Goal: Use online tool/utility: Utilize a website feature to perform a specific function

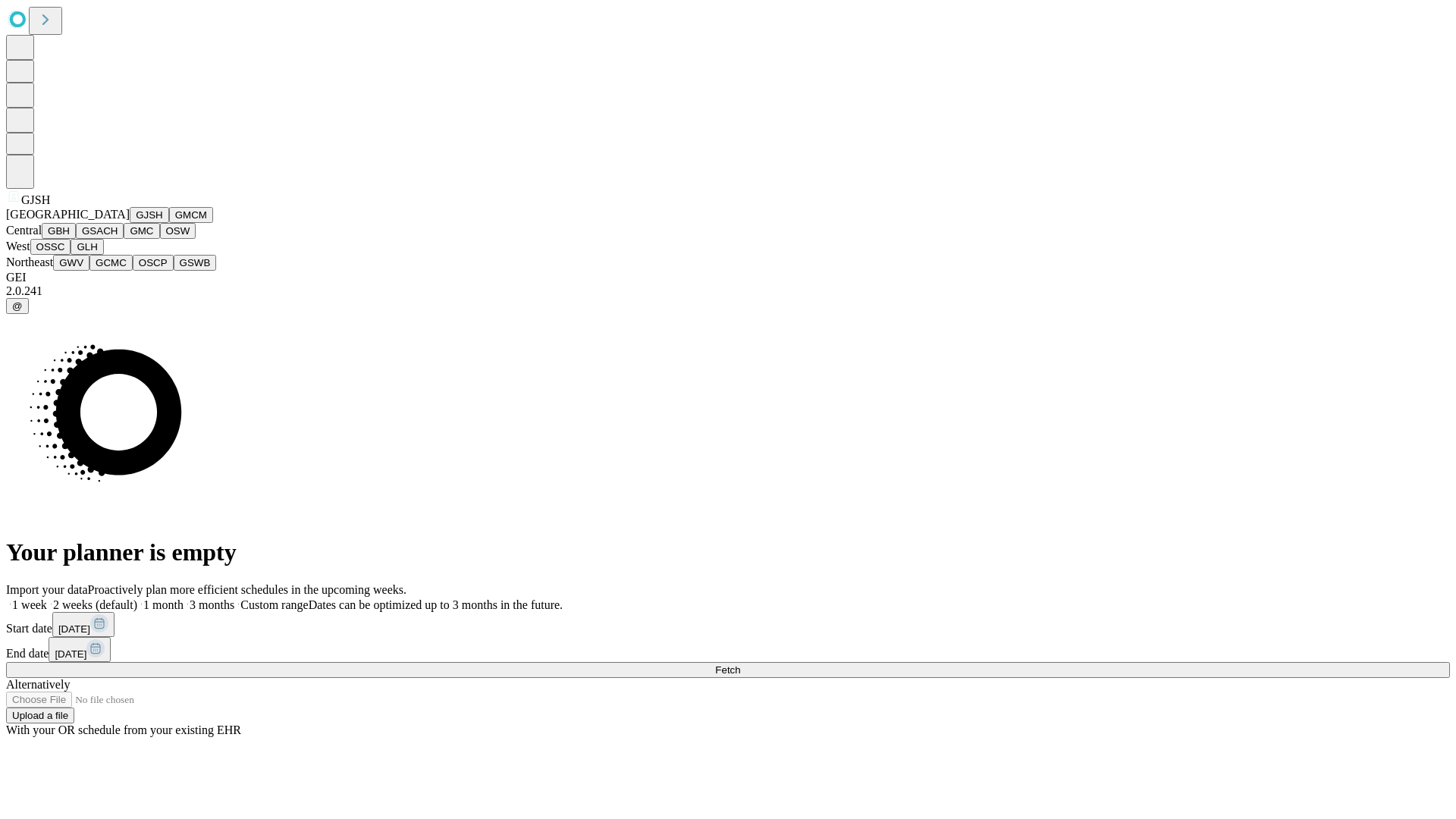
click at [130, 223] on button "GJSH" at bounding box center [149, 215] width 40 height 16
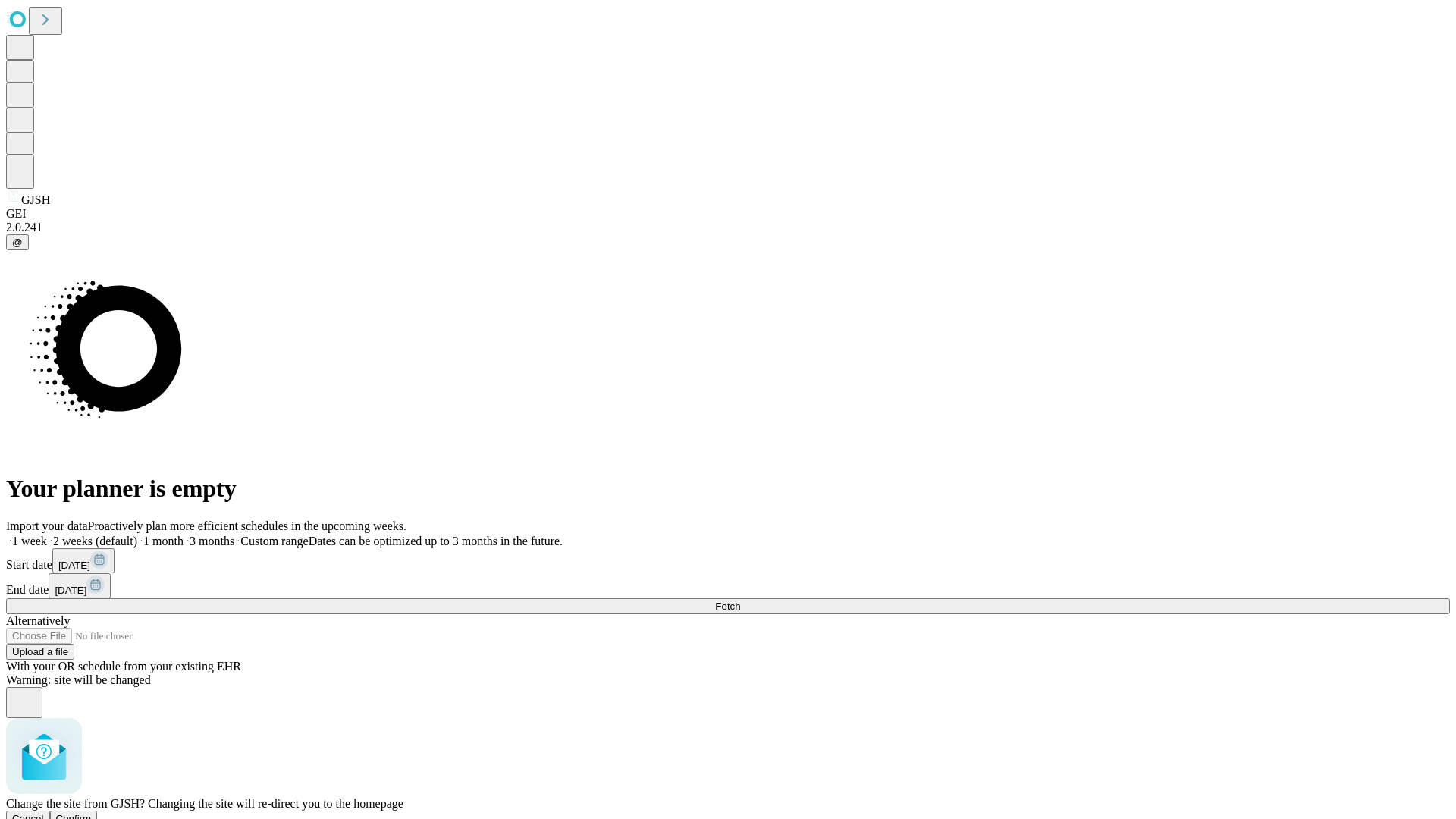
click at [92, 813] on span "Confirm" at bounding box center [73, 818] width 35 height 11
click at [184, 535] on label "1 month" at bounding box center [160, 541] width 46 height 13
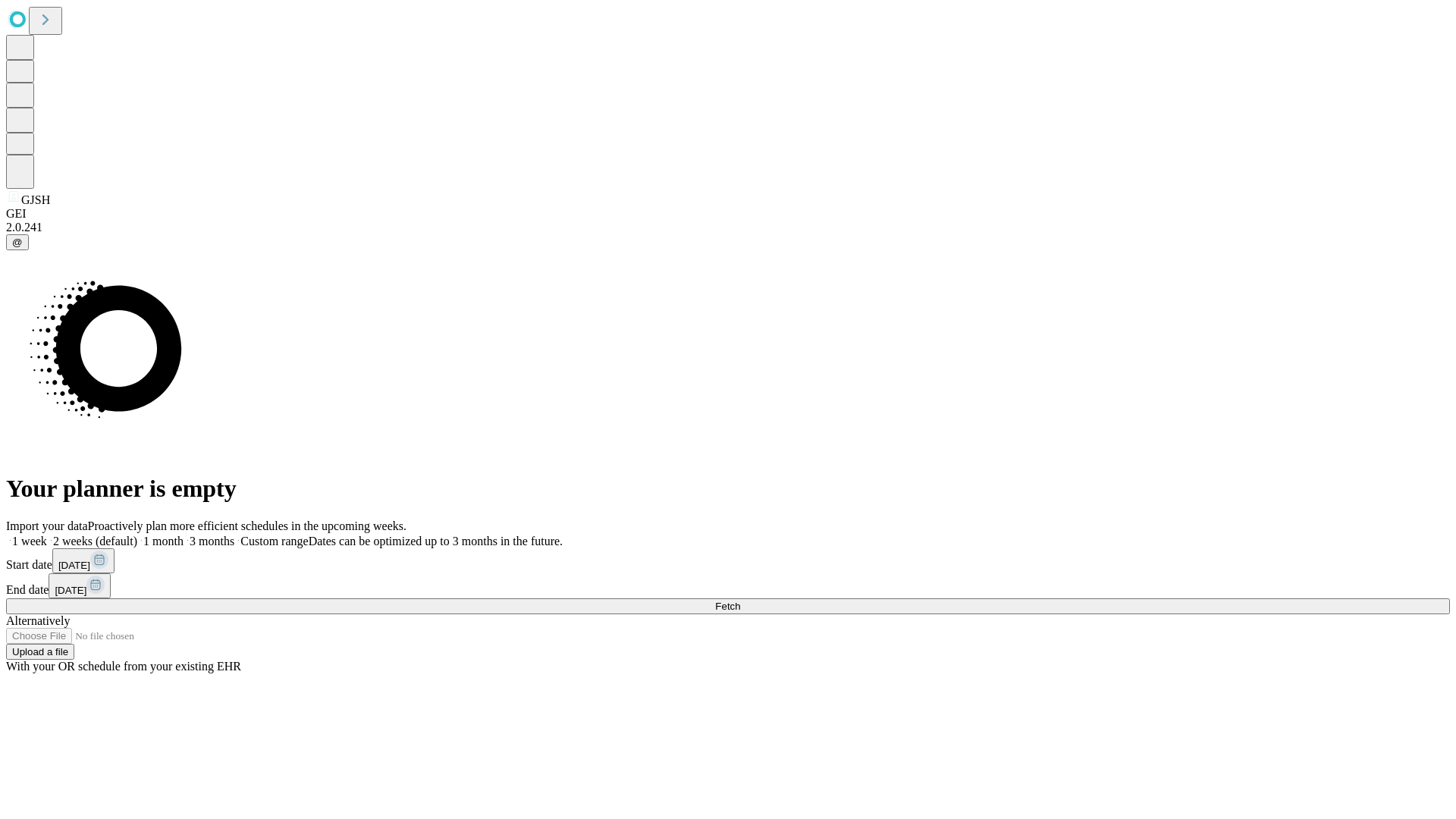
click at [740, 600] on span "Fetch" at bounding box center [728, 605] width 25 height 11
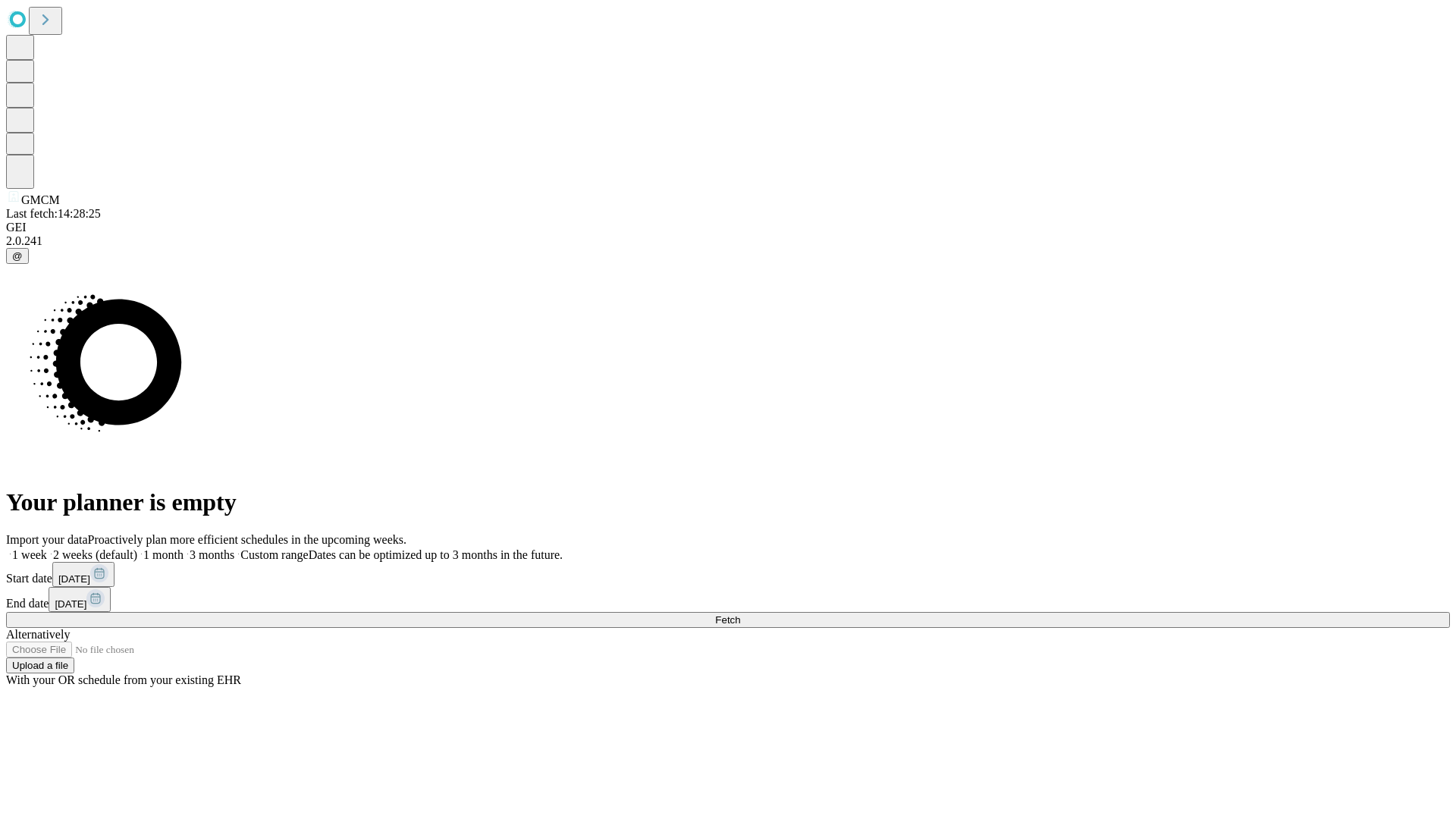
click at [184, 548] on label "1 month" at bounding box center [160, 554] width 46 height 13
click at [740, 614] on span "Fetch" at bounding box center [728, 619] width 25 height 11
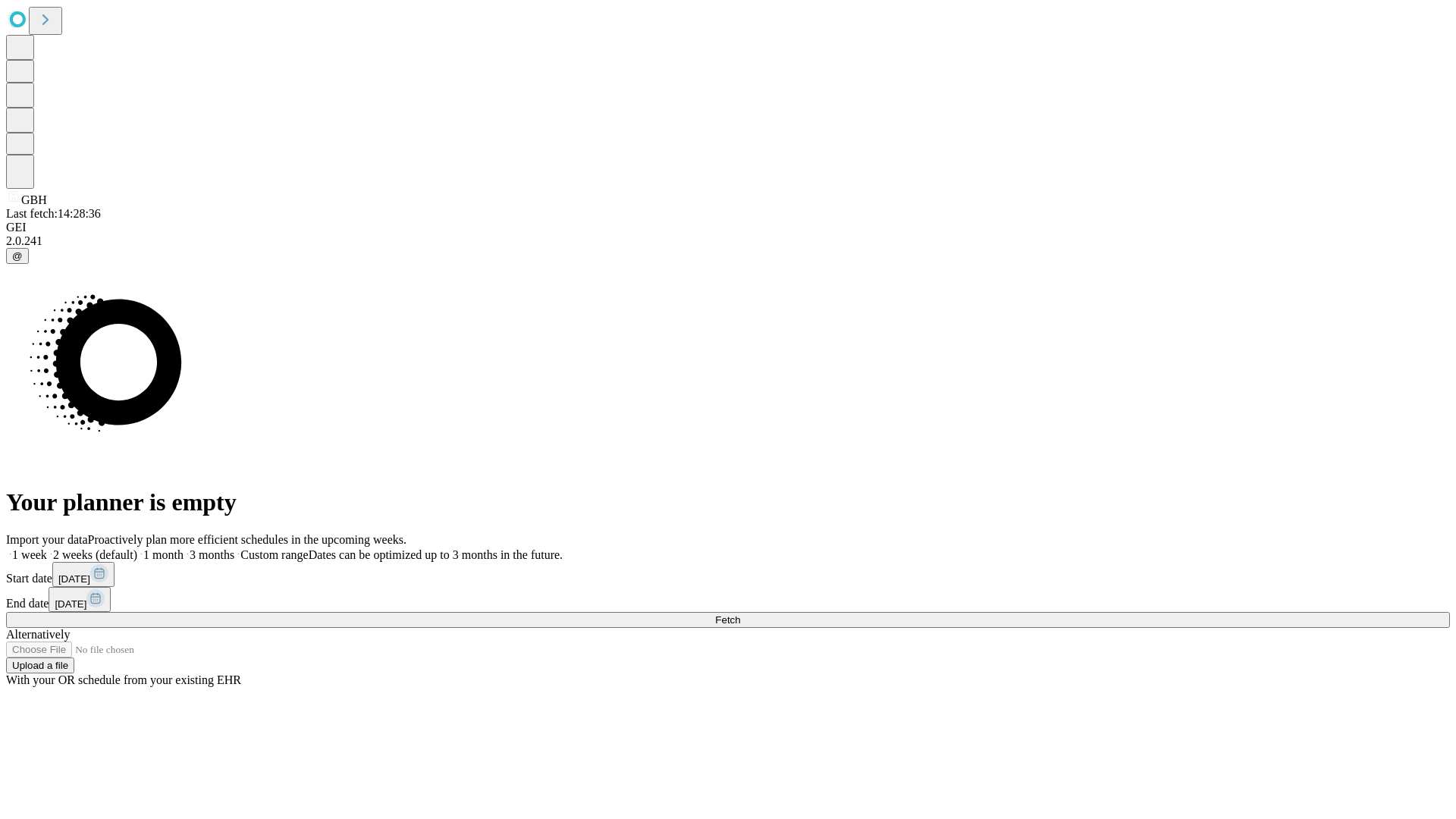
click at [184, 548] on label "1 month" at bounding box center [160, 554] width 46 height 13
click at [740, 614] on span "Fetch" at bounding box center [728, 619] width 25 height 11
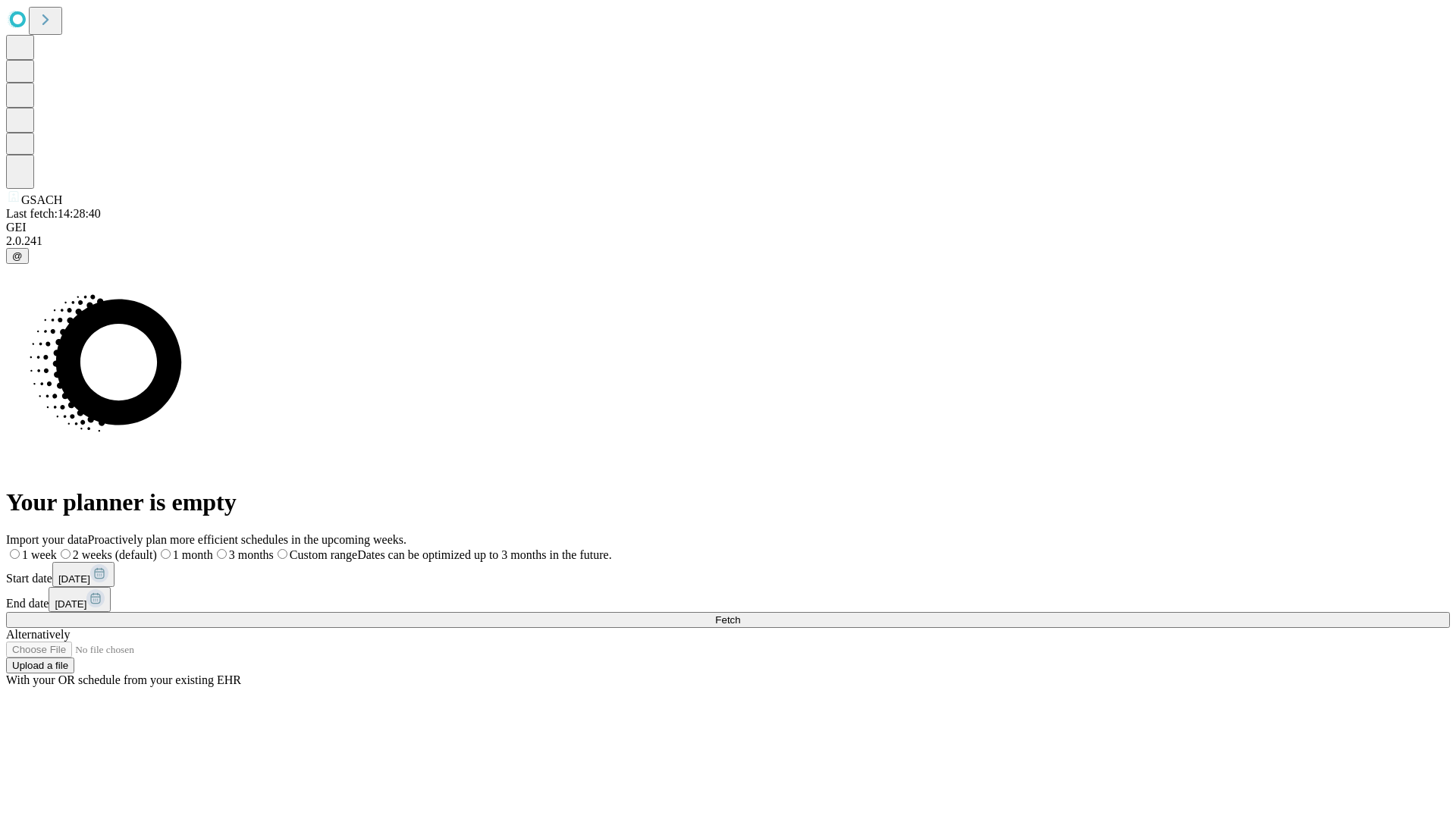
click at [213, 548] on label "1 month" at bounding box center [185, 554] width 56 height 13
click at [740, 614] on span "Fetch" at bounding box center [728, 619] width 25 height 11
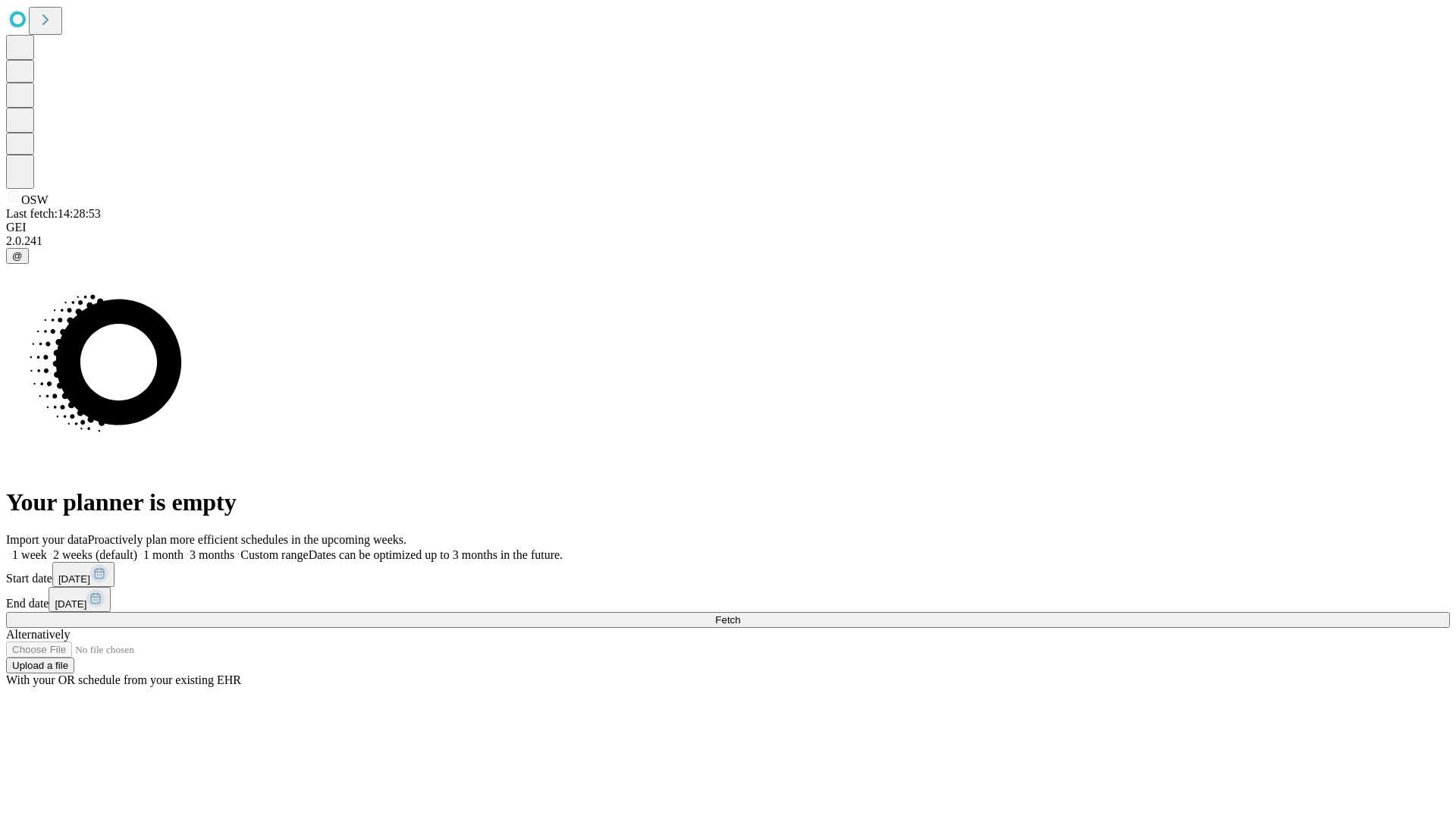
click at [184, 548] on label "1 month" at bounding box center [160, 554] width 46 height 13
click at [740, 614] on span "Fetch" at bounding box center [728, 619] width 25 height 11
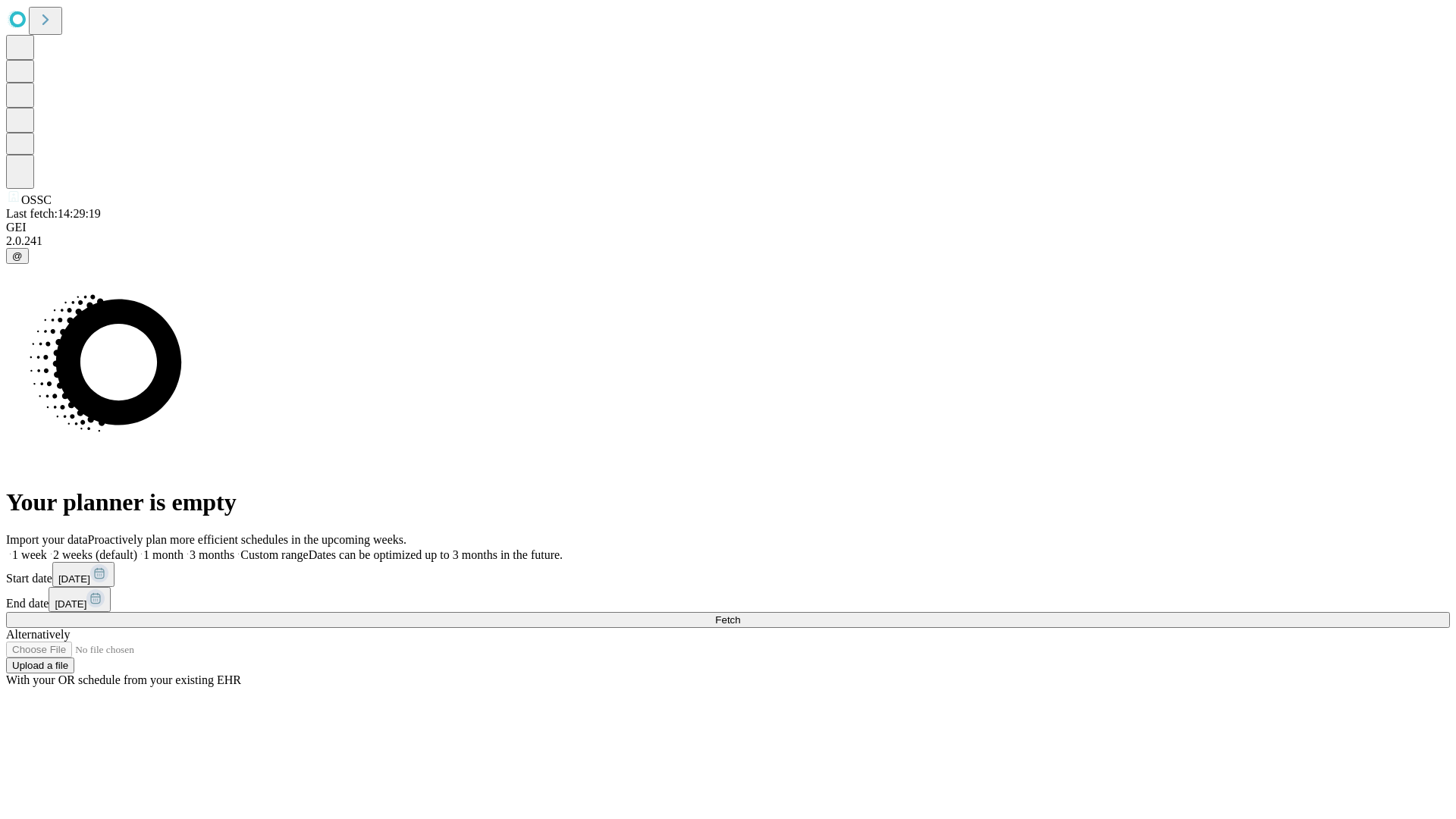
click at [184, 548] on label "1 month" at bounding box center [160, 554] width 46 height 13
click at [740, 614] on span "Fetch" at bounding box center [728, 619] width 25 height 11
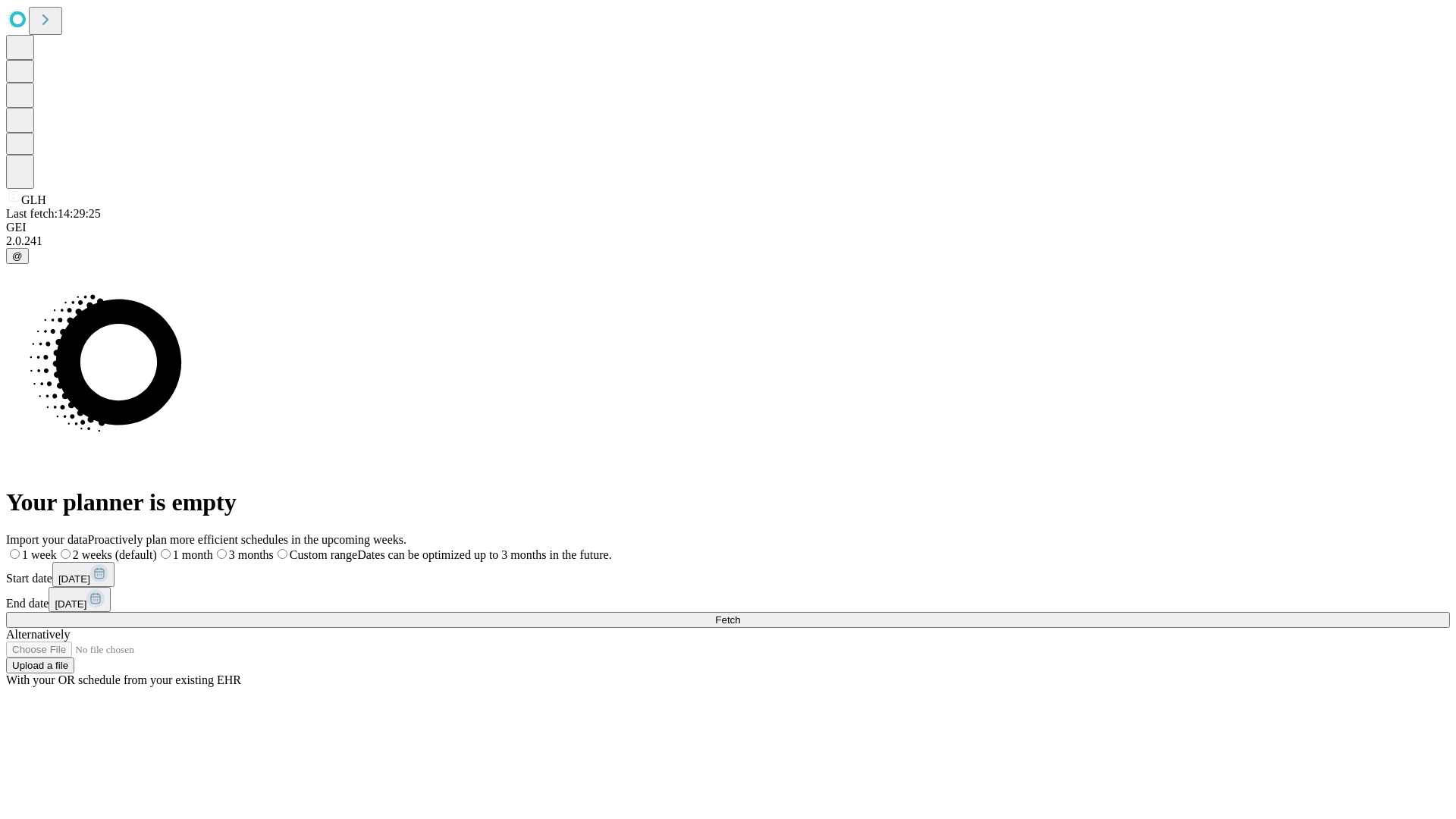
click at [213, 548] on label "1 month" at bounding box center [185, 554] width 56 height 13
click at [740, 614] on span "Fetch" at bounding box center [728, 619] width 25 height 11
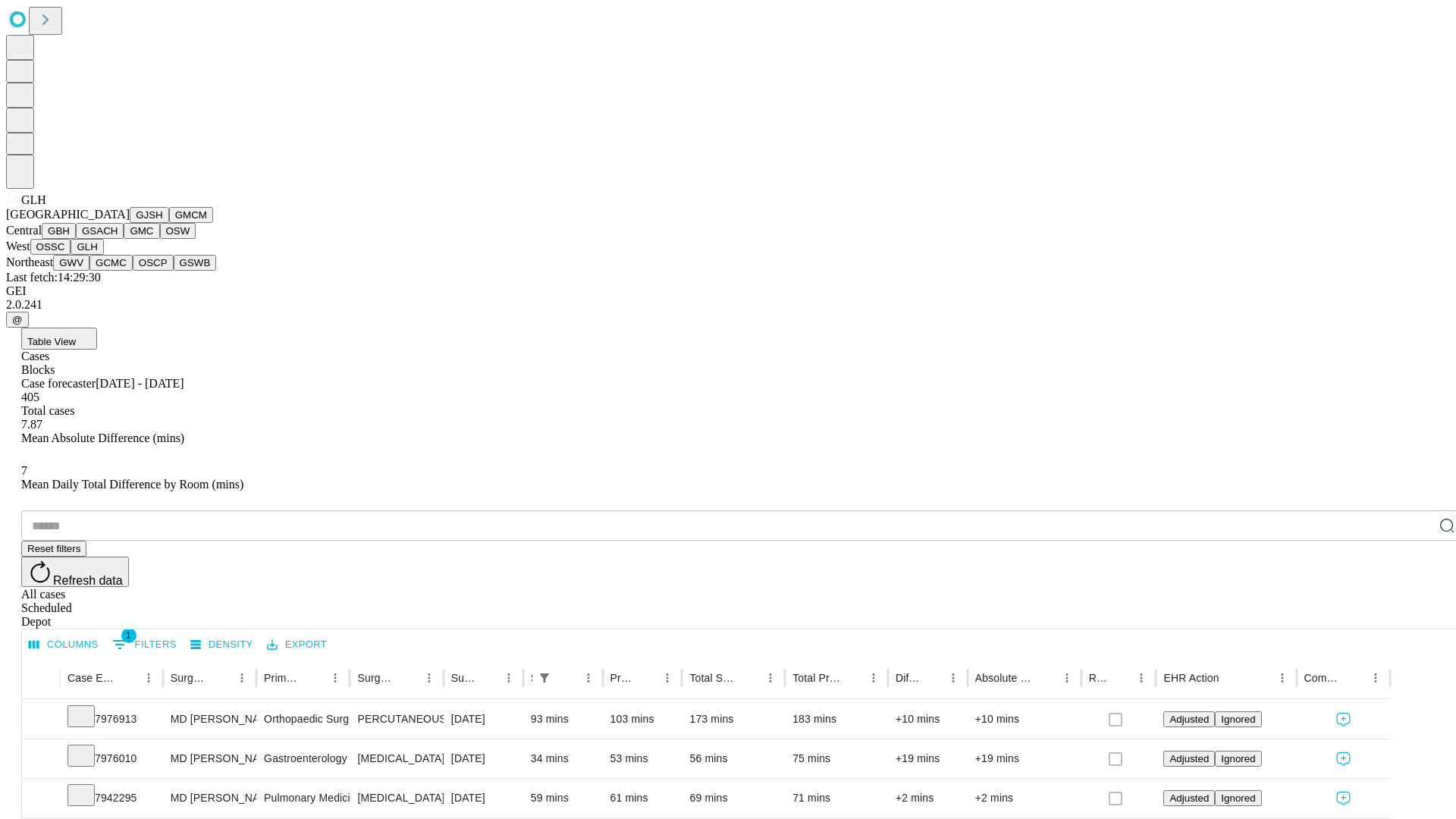
click at [89, 270] on button "GWV" at bounding box center [71, 262] width 36 height 16
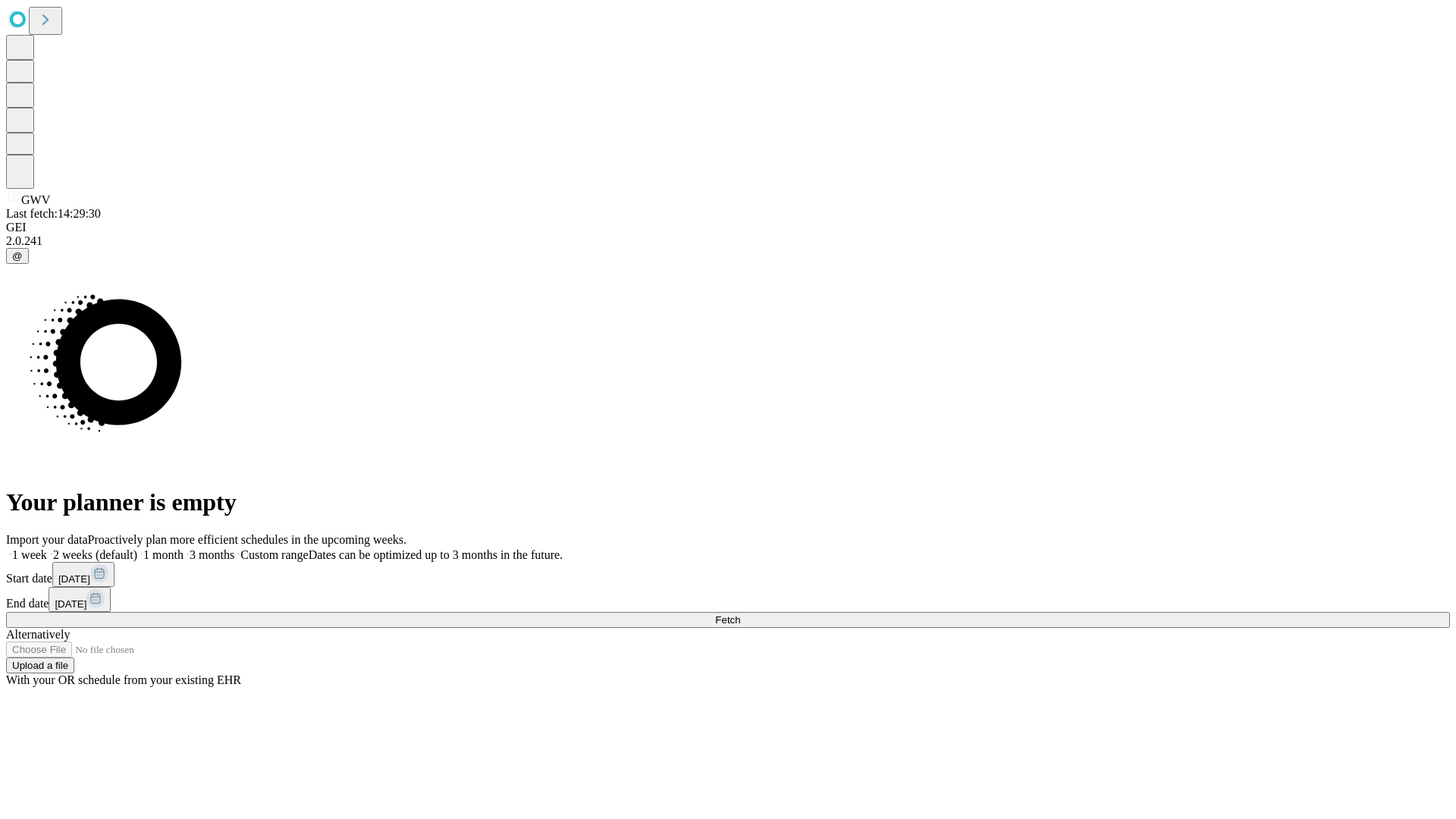
click at [184, 548] on label "1 month" at bounding box center [160, 554] width 46 height 13
click at [740, 614] on span "Fetch" at bounding box center [728, 619] width 25 height 11
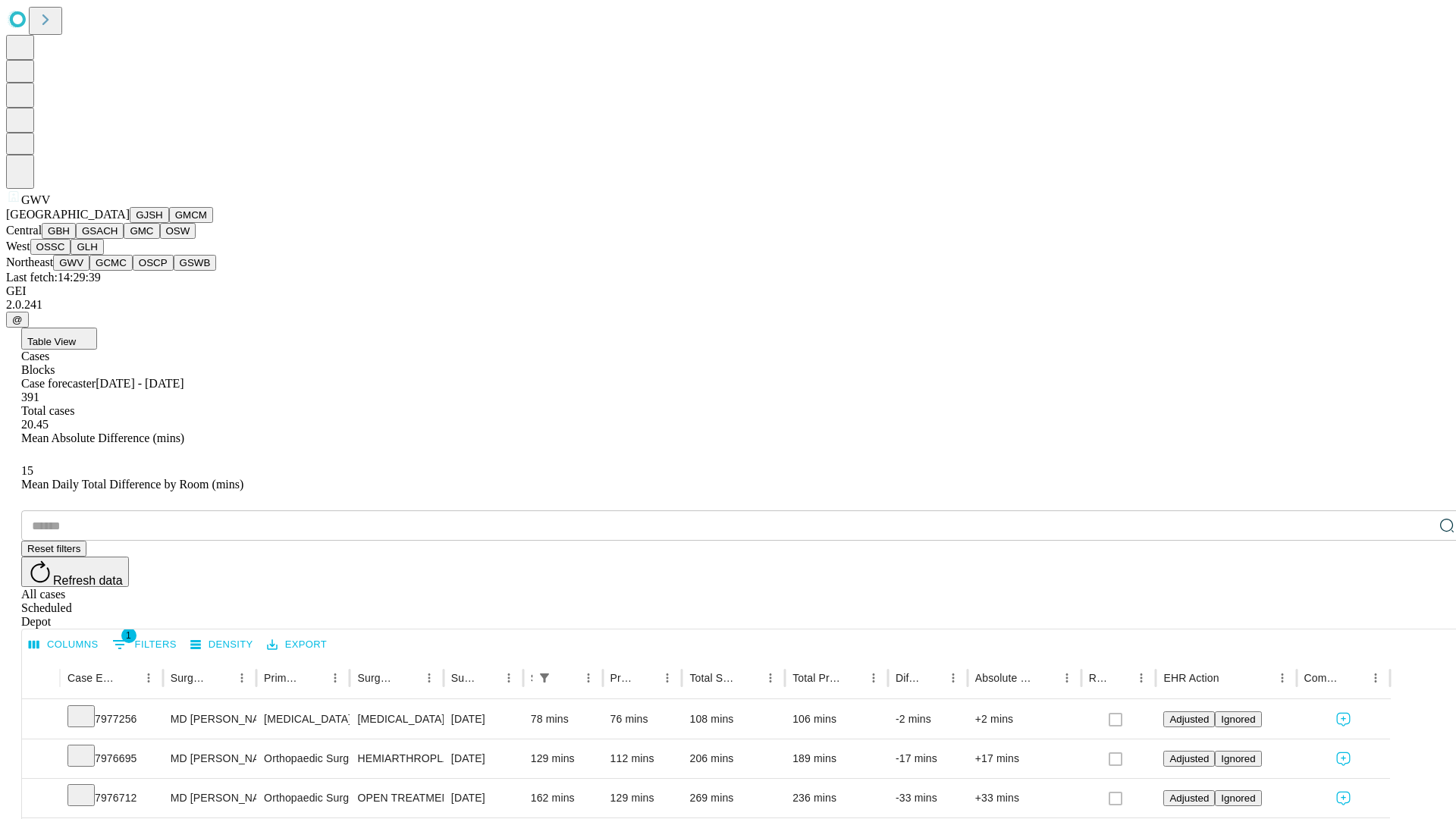
click at [118, 270] on button "GCMC" at bounding box center [111, 262] width 43 height 16
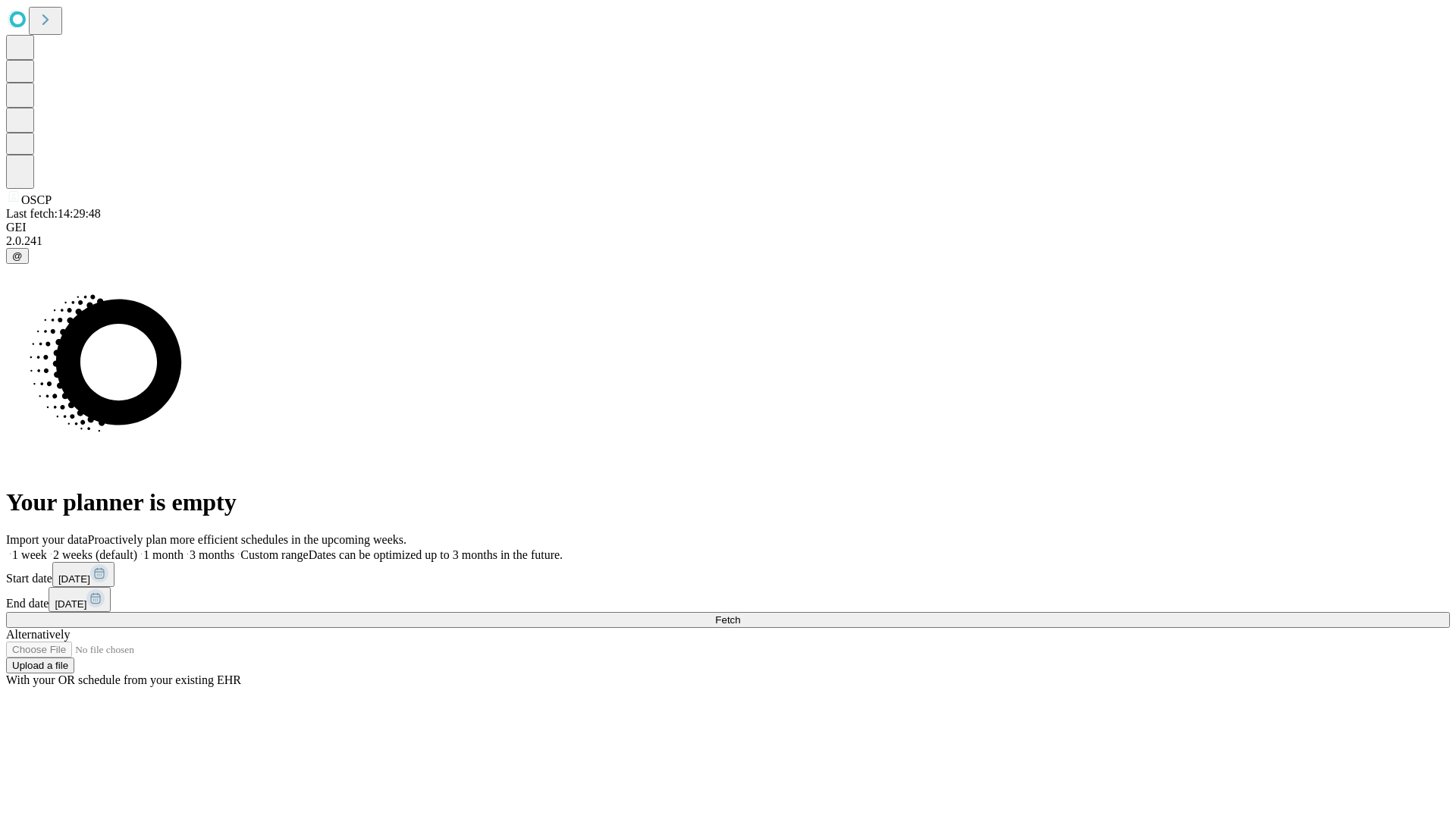
click at [184, 548] on label "1 month" at bounding box center [160, 554] width 46 height 13
click at [740, 614] on span "Fetch" at bounding box center [728, 619] width 25 height 11
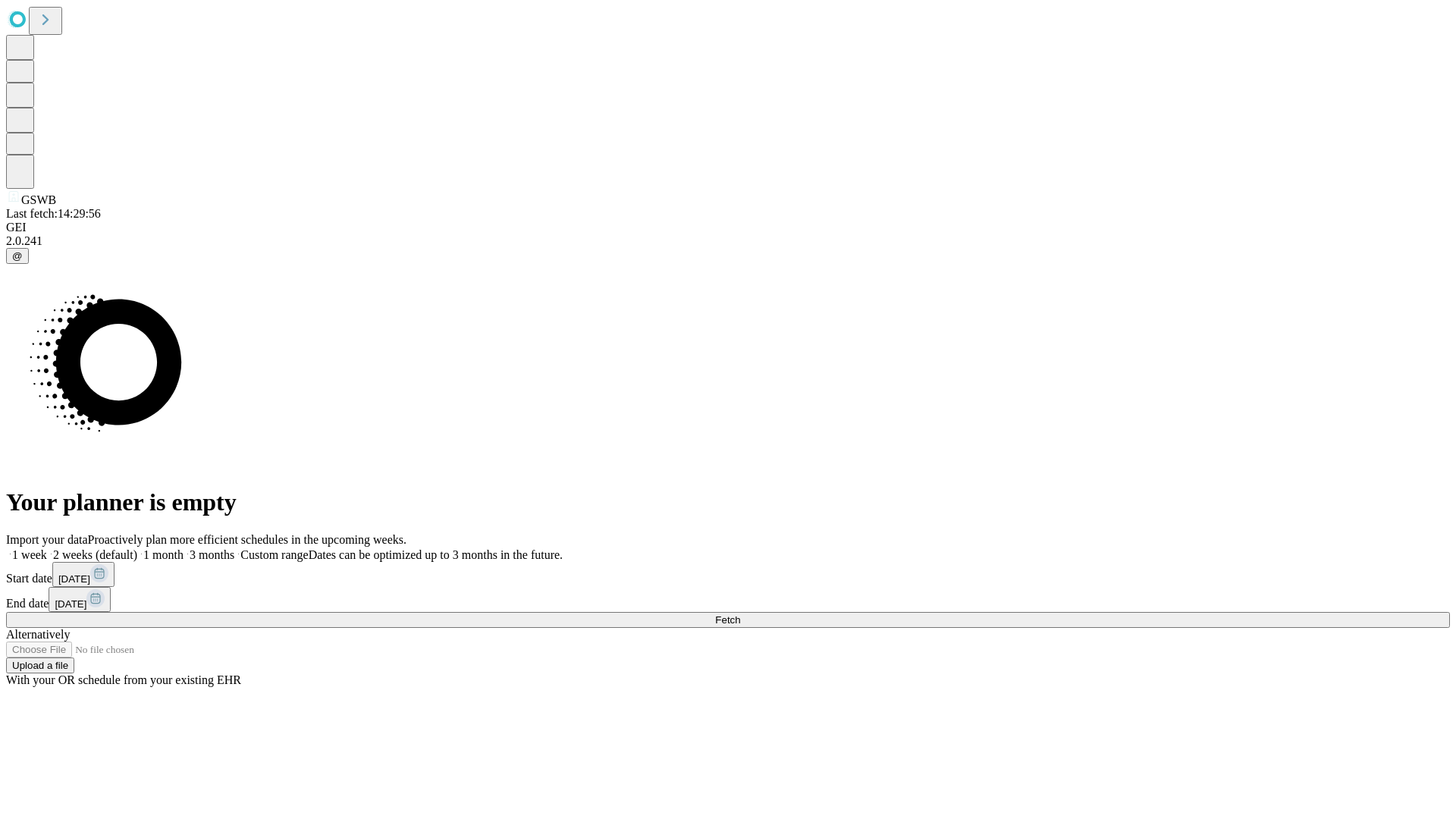
click at [184, 548] on label "1 month" at bounding box center [160, 554] width 46 height 13
click at [740, 614] on span "Fetch" at bounding box center [728, 619] width 25 height 11
